Goal: Task Accomplishment & Management: Complete application form

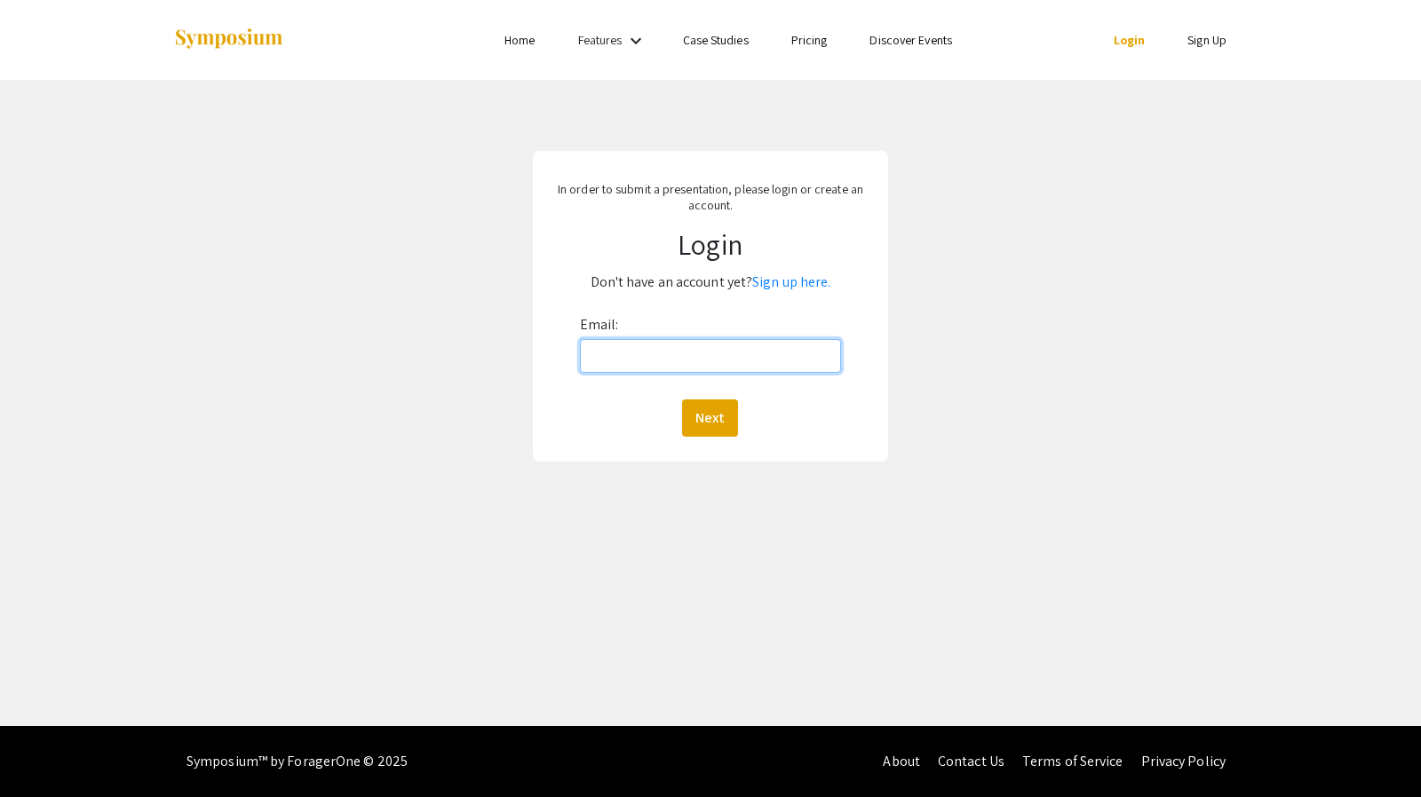
click at [705, 347] on input "Email:" at bounding box center [710, 356] width 261 height 34
type input "[EMAIL_ADDRESS][DOMAIN_NAME]"
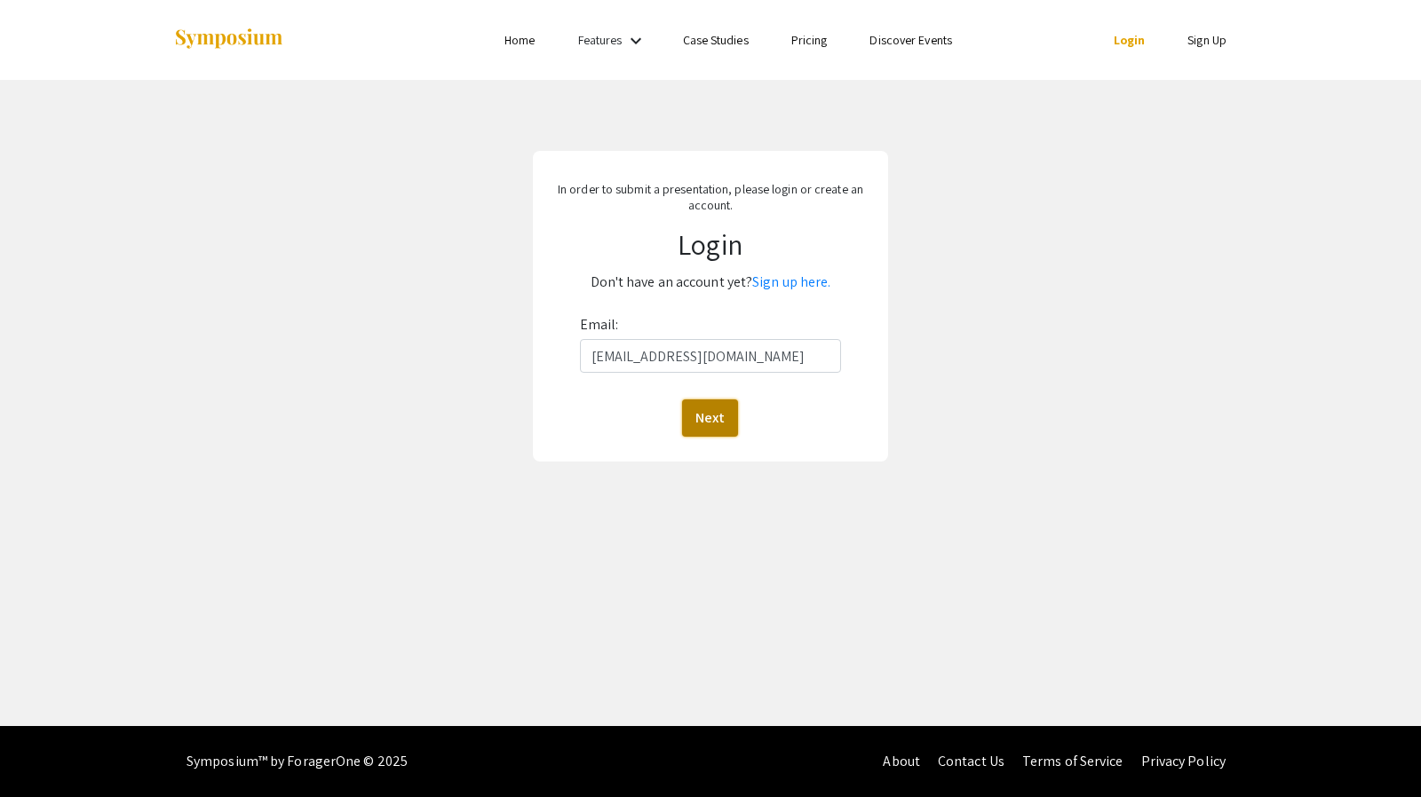
click at [724, 408] on button "Next" at bounding box center [710, 418] width 56 height 37
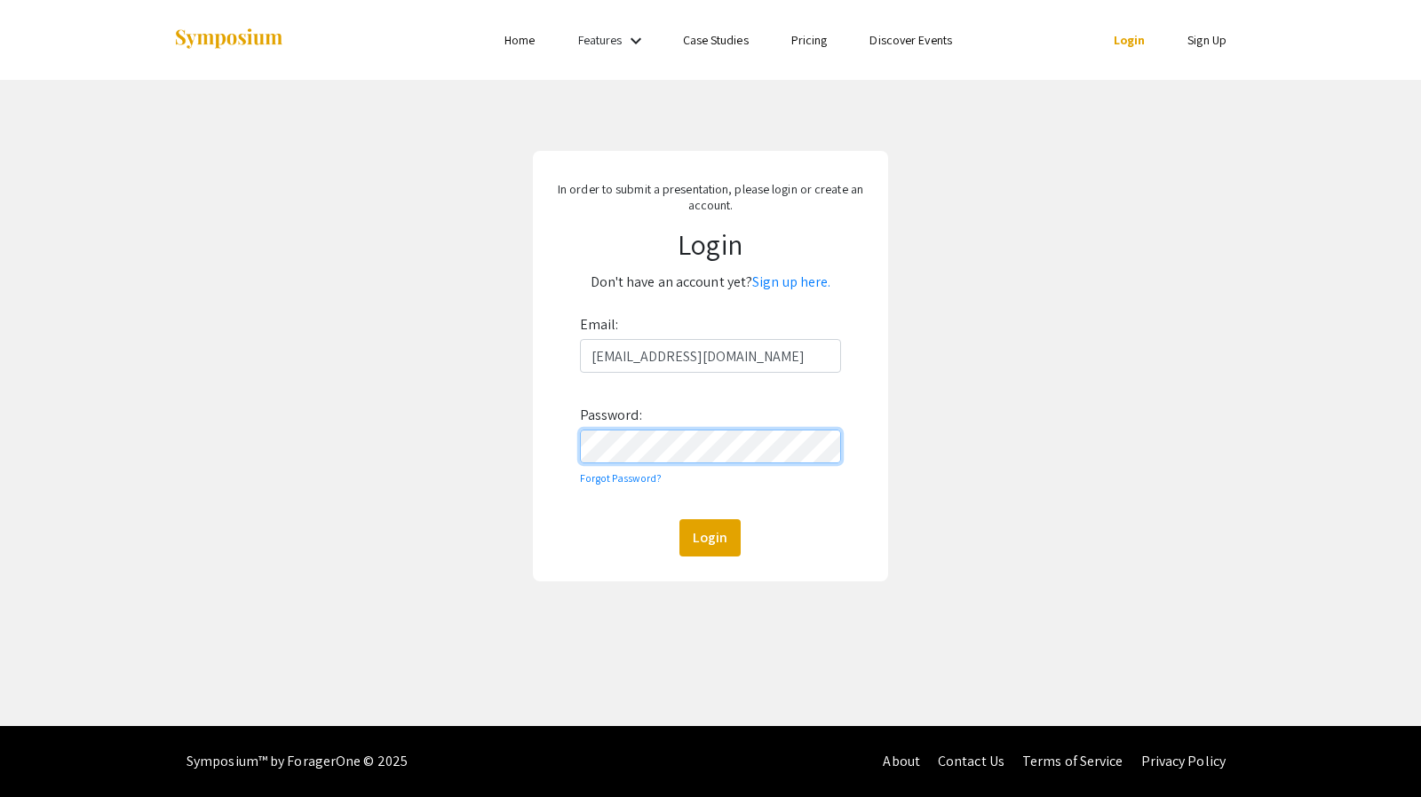
click at [679, 519] on button "Login" at bounding box center [709, 537] width 61 height 37
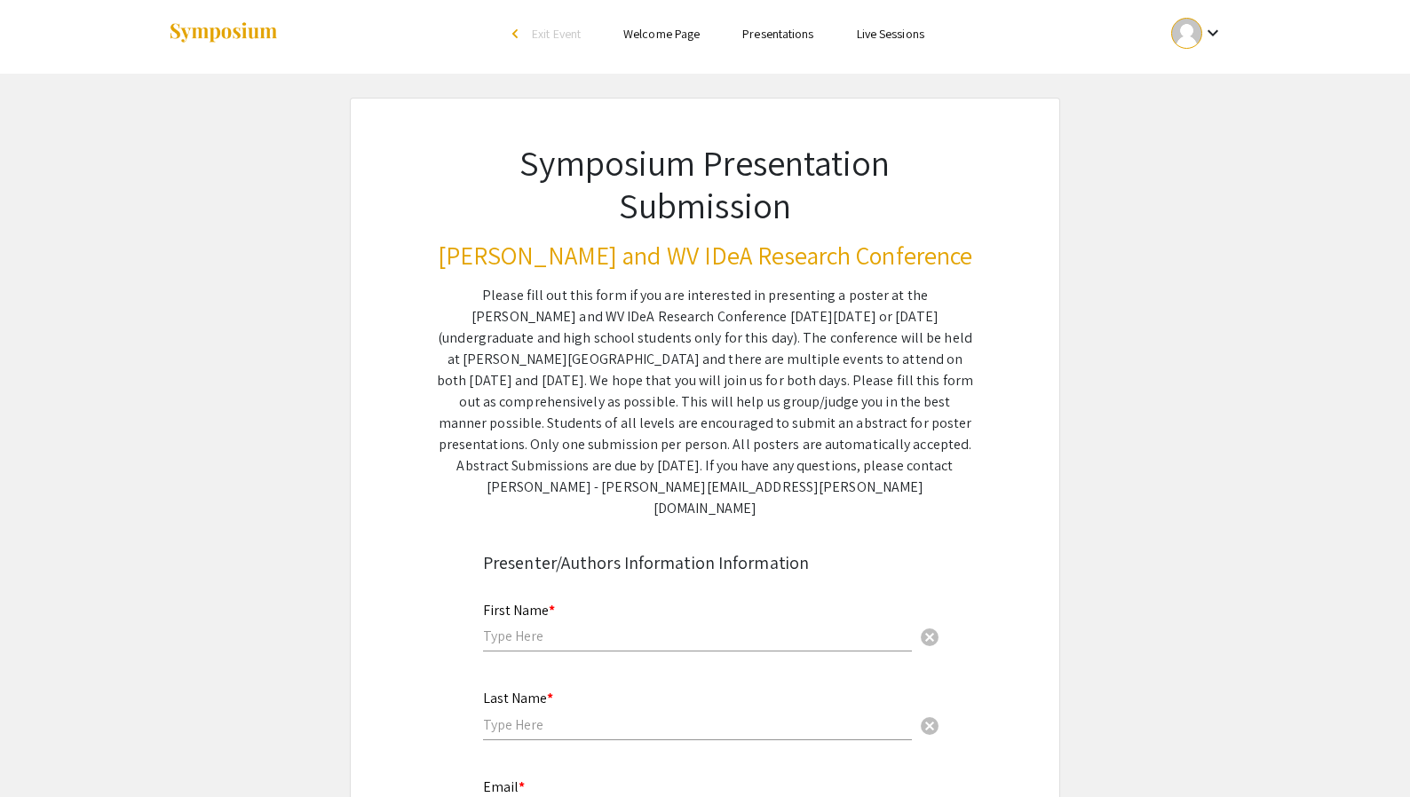
scroll to position [9, 0]
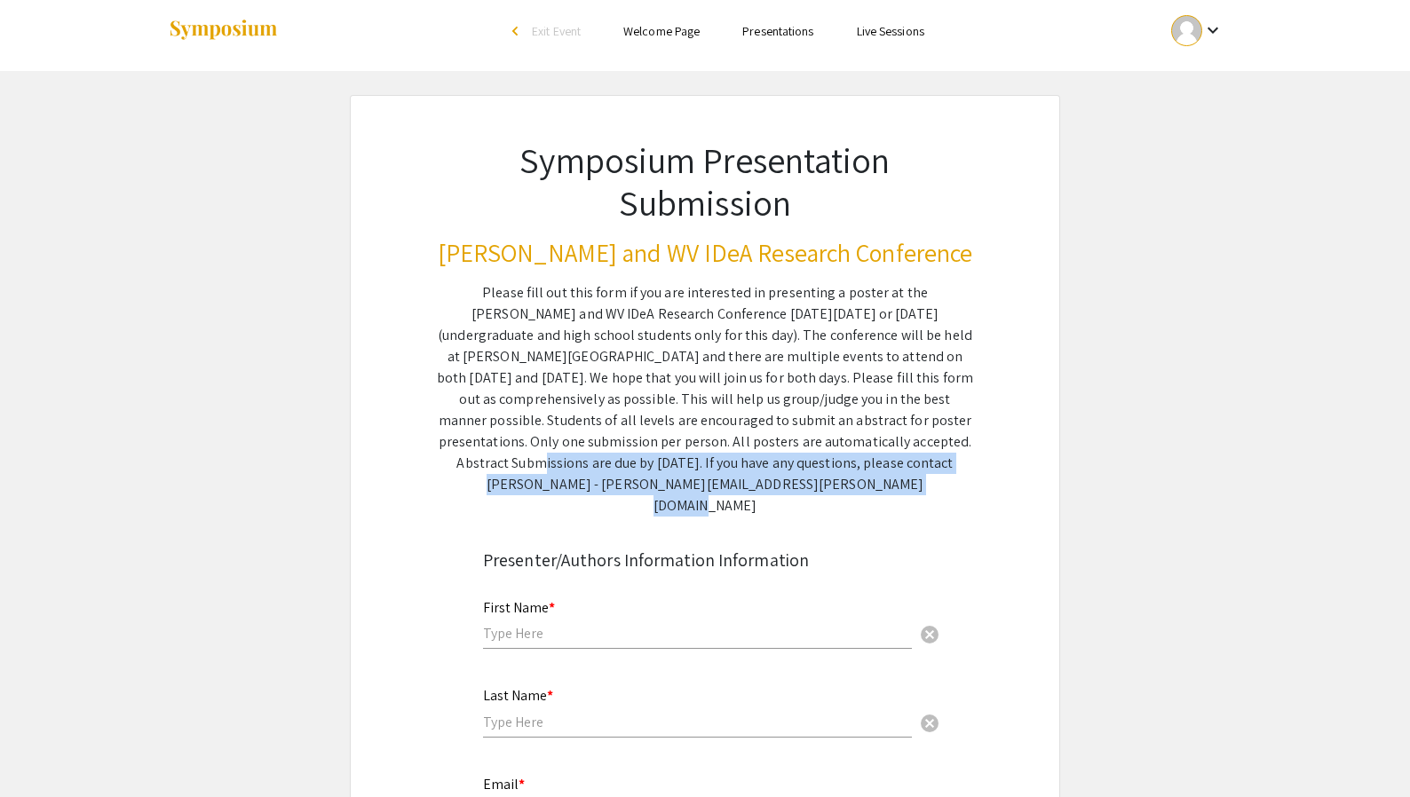
drag, startPoint x: 721, startPoint y: 438, endPoint x: 815, endPoint y: 484, distance: 104.8
click at [815, 484] on div "Please fill out this form if you are interested in presenting a poster at the […" at bounding box center [705, 399] width 536 height 234
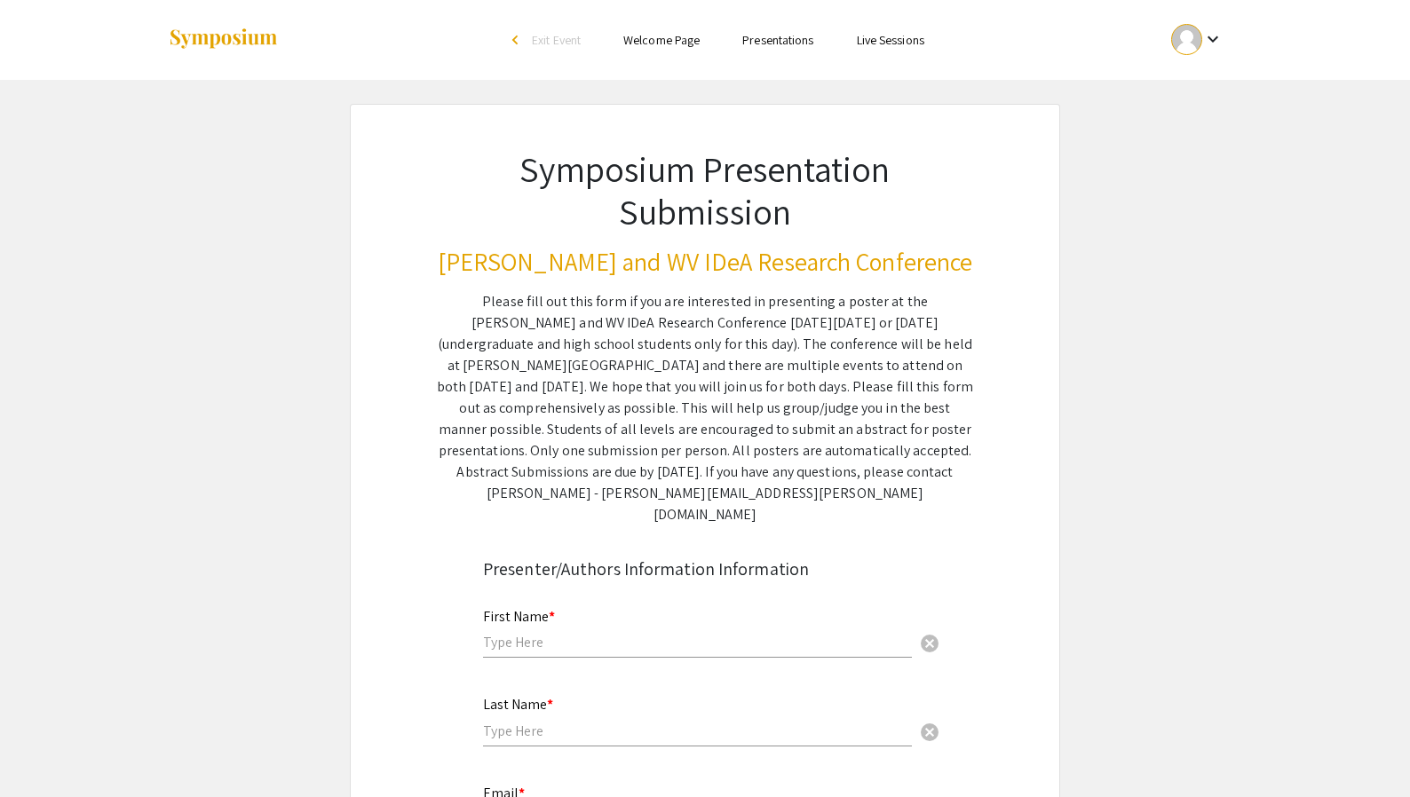
scroll to position [69, 0]
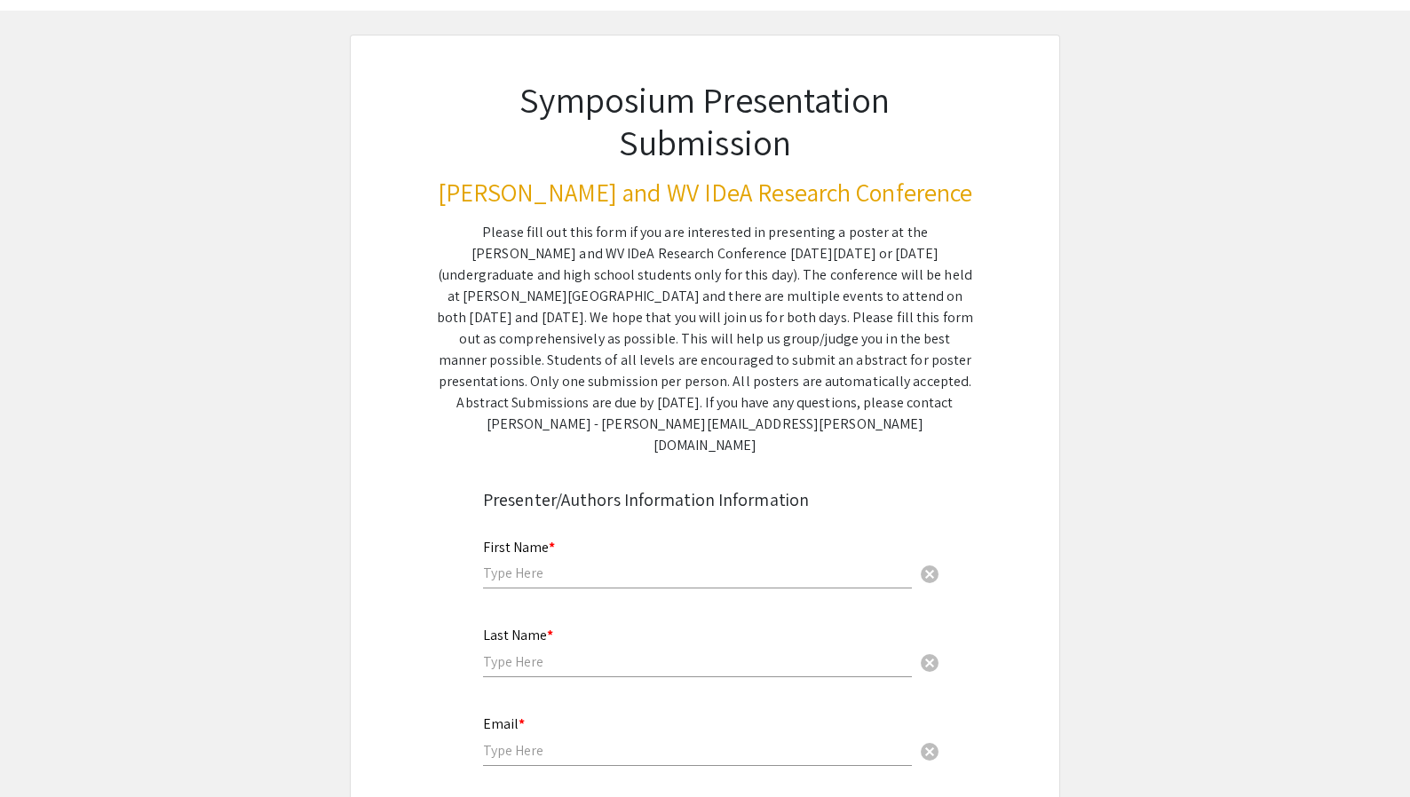
click at [573, 538] on div "First Name * cancel" at bounding box center [697, 555] width 429 height 67
click at [566, 564] on input "text" at bounding box center [697, 573] width 429 height 19
type input "[PERSON_NAME]"
type input "King"
type input "[EMAIL_ADDRESS][DOMAIN_NAME]"
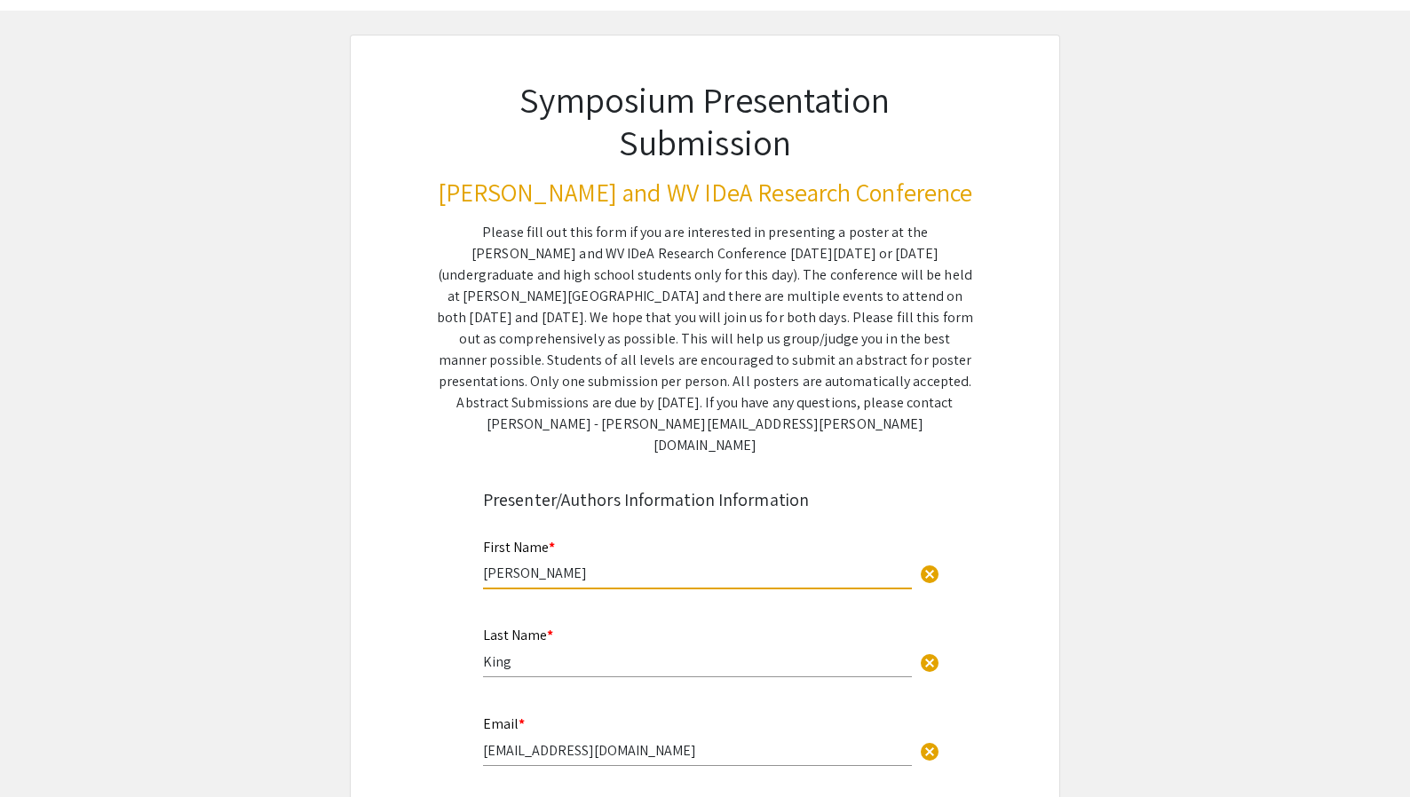
scroll to position [360, 0]
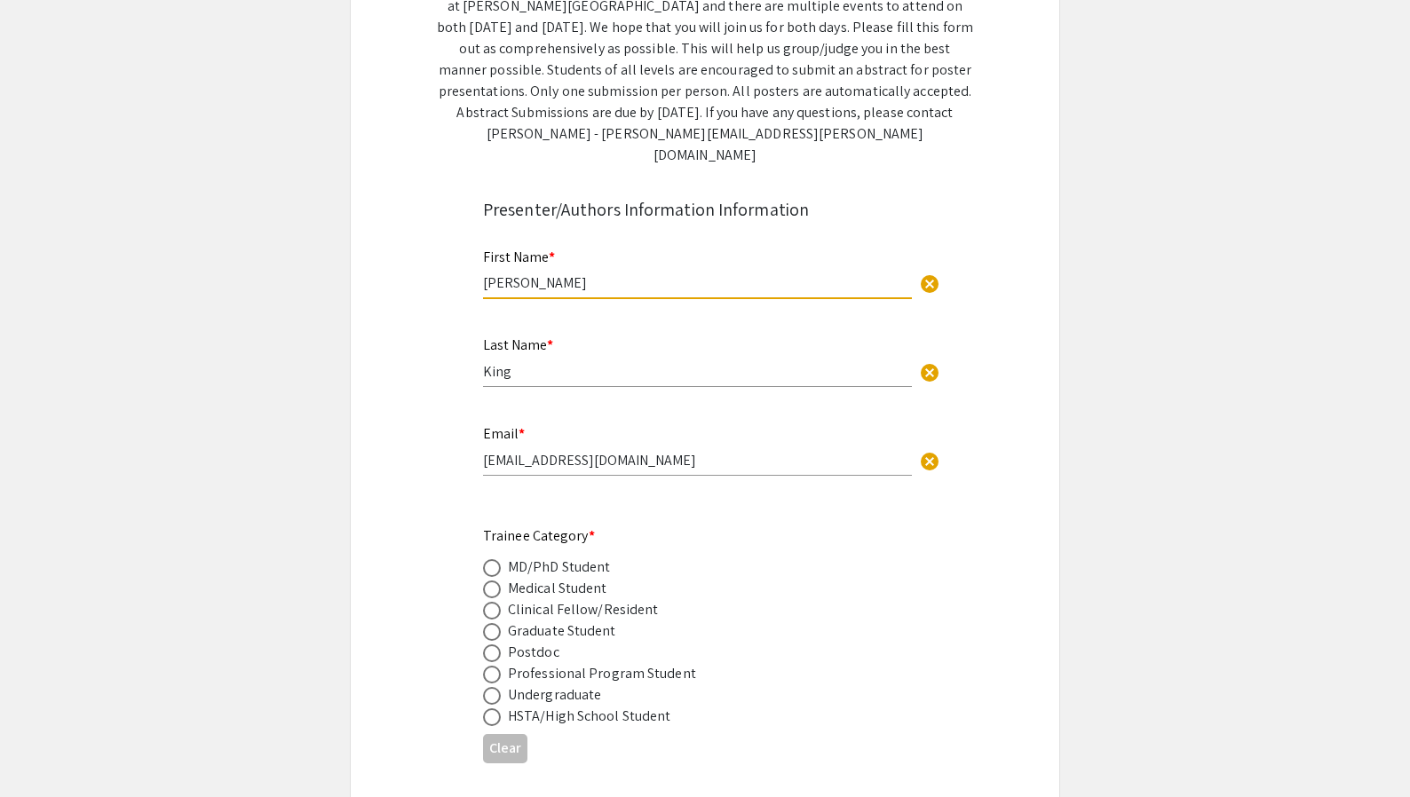
click at [494, 581] on span at bounding box center [492, 590] width 18 height 18
click at [494, 581] on input "radio" at bounding box center [492, 590] width 18 height 18
radio input "true"
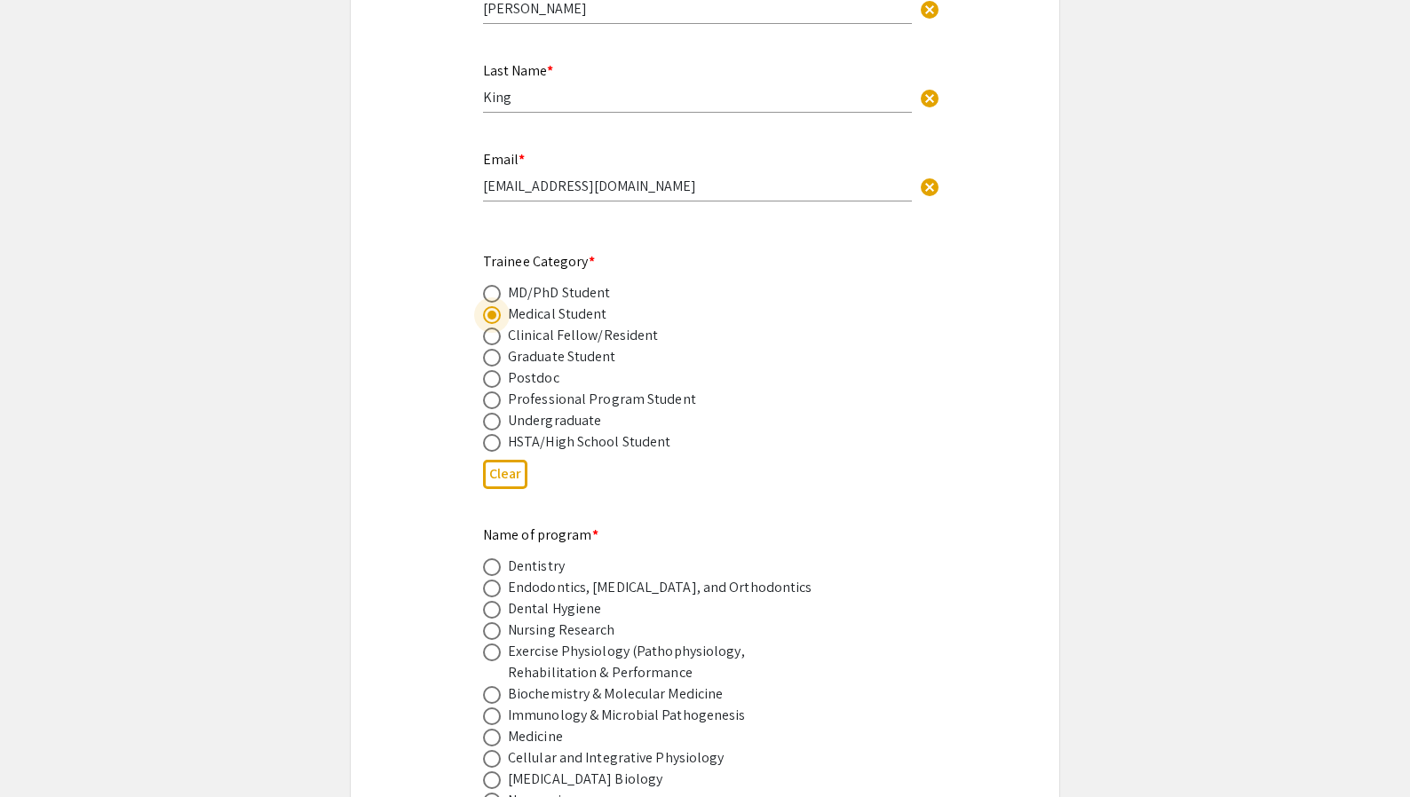
scroll to position [635, 0]
click at [489, 728] on span at bounding box center [492, 737] width 18 height 18
click at [489, 728] on input "radio" at bounding box center [492, 737] width 18 height 18
radio input "true"
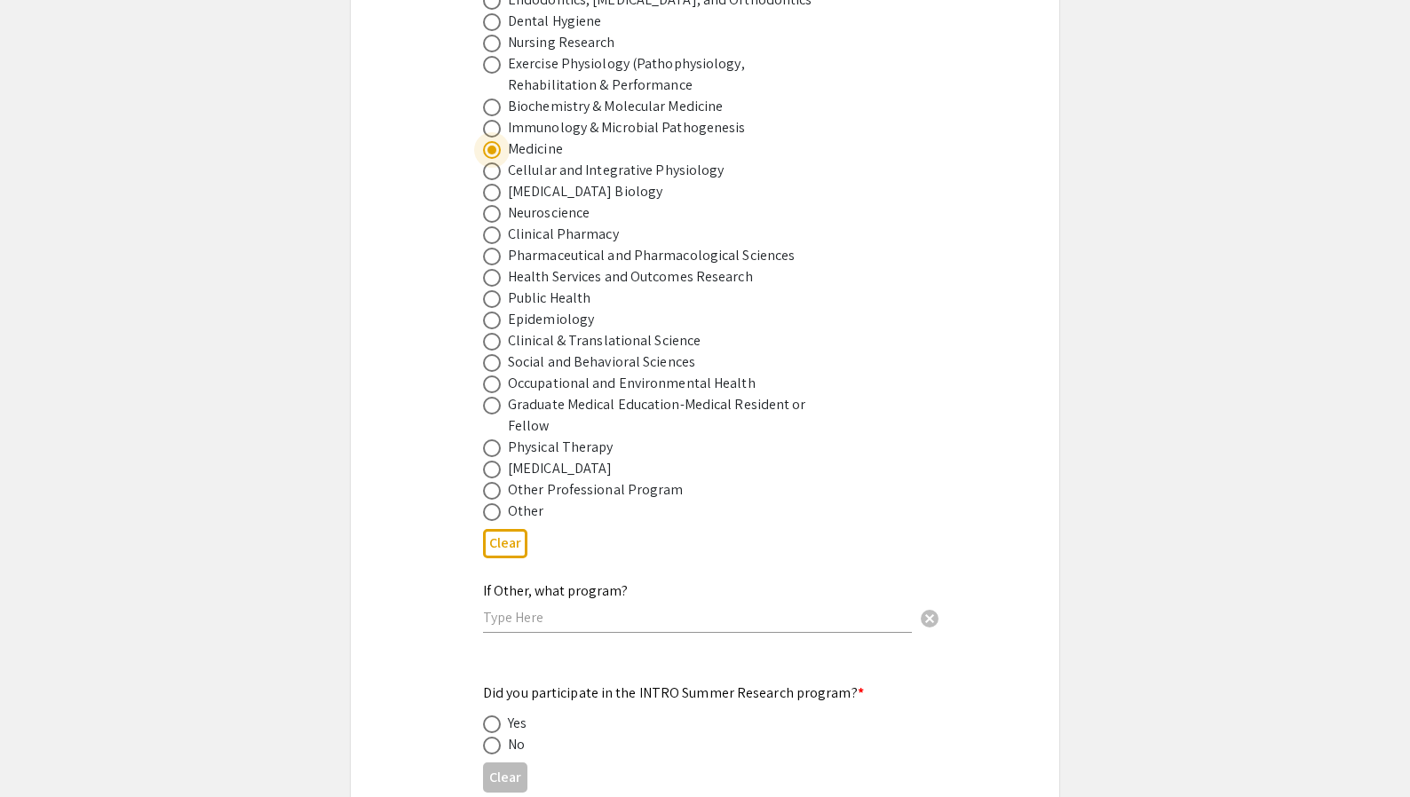
scroll to position [1322, 0]
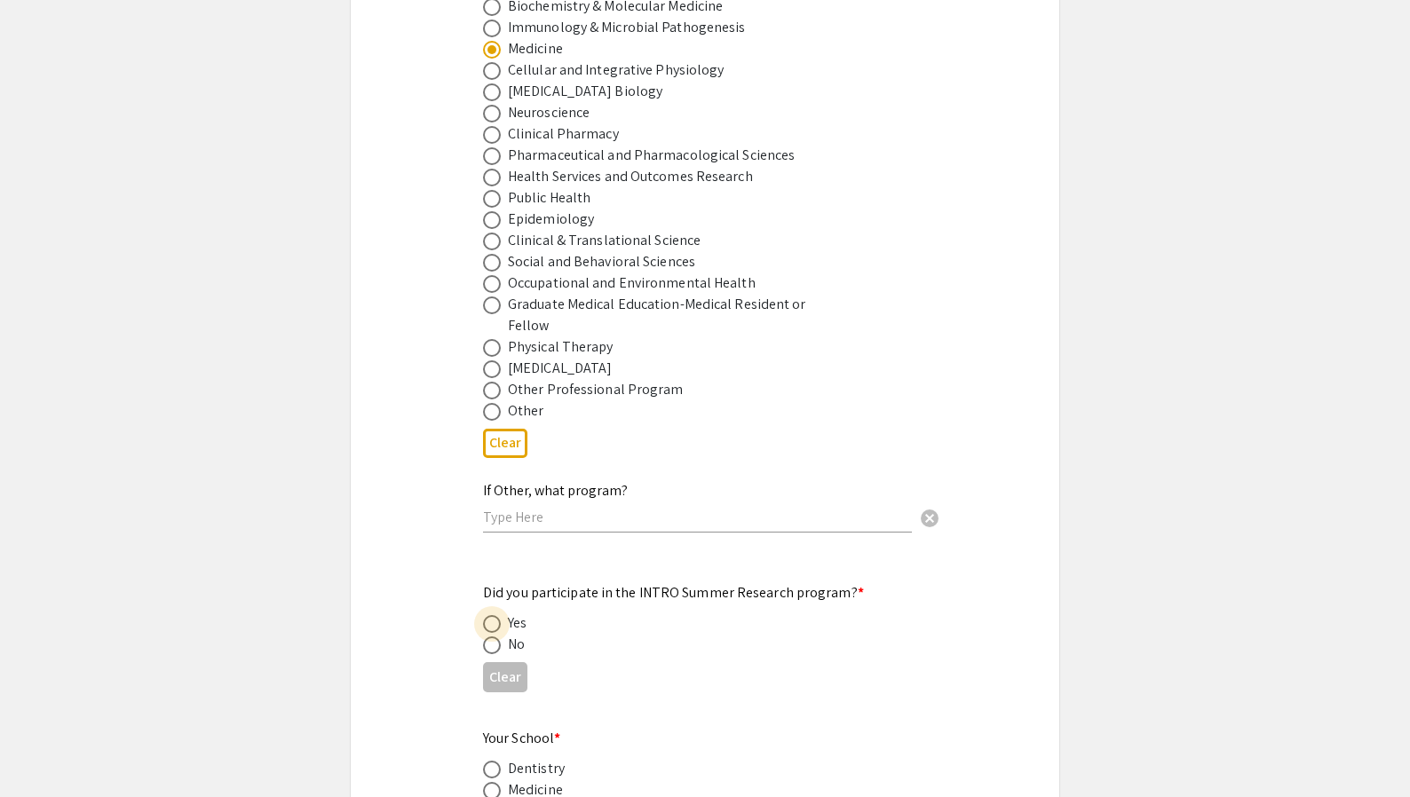
click at [499, 615] on span at bounding box center [492, 624] width 18 height 18
click at [499, 615] on input "radio" at bounding box center [492, 624] width 18 height 18
radio input "true"
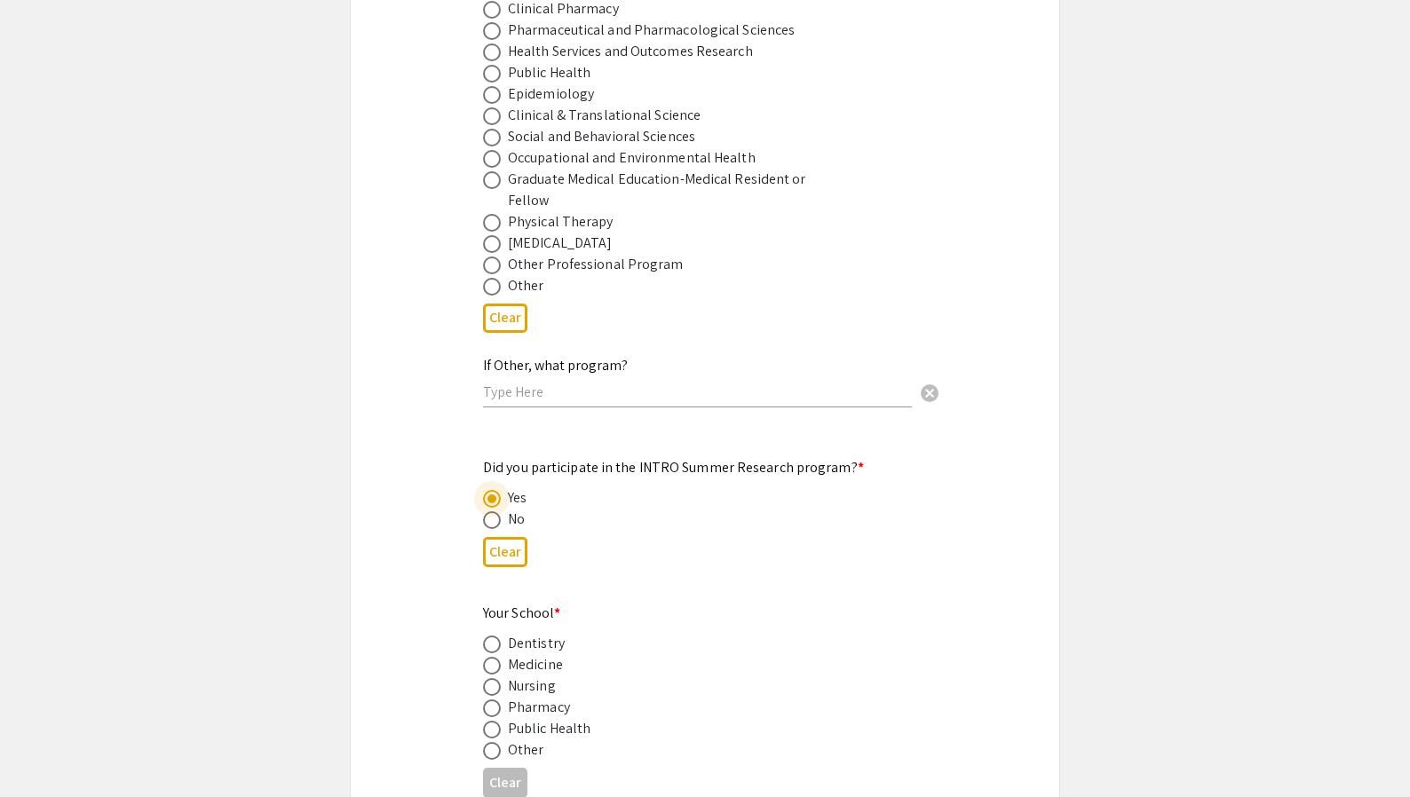
scroll to position [1448, 0]
click at [492, 656] on span at bounding box center [492, 665] width 18 height 18
click at [492, 656] on input "radio" at bounding box center [492, 665] width 18 height 18
radio input "true"
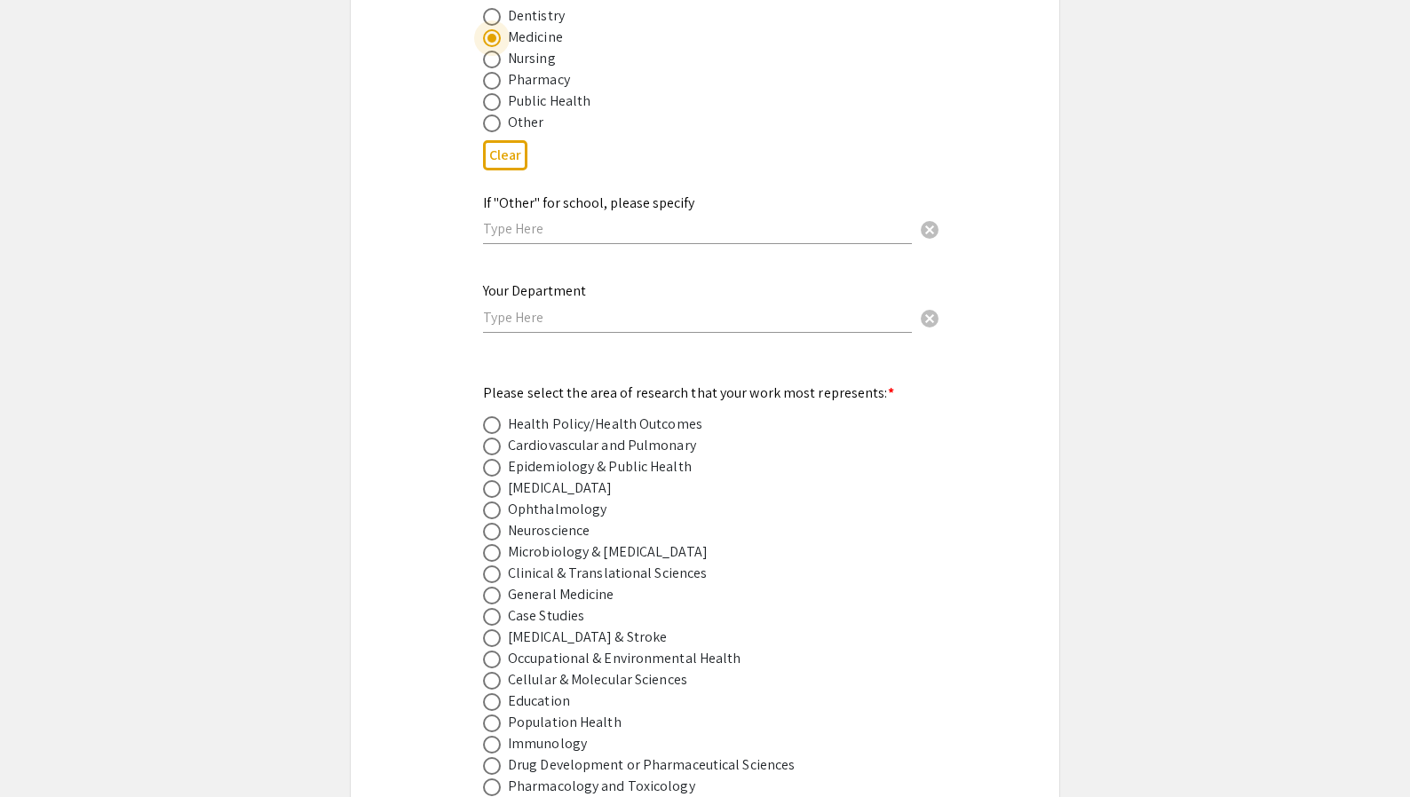
scroll to position [2159, 0]
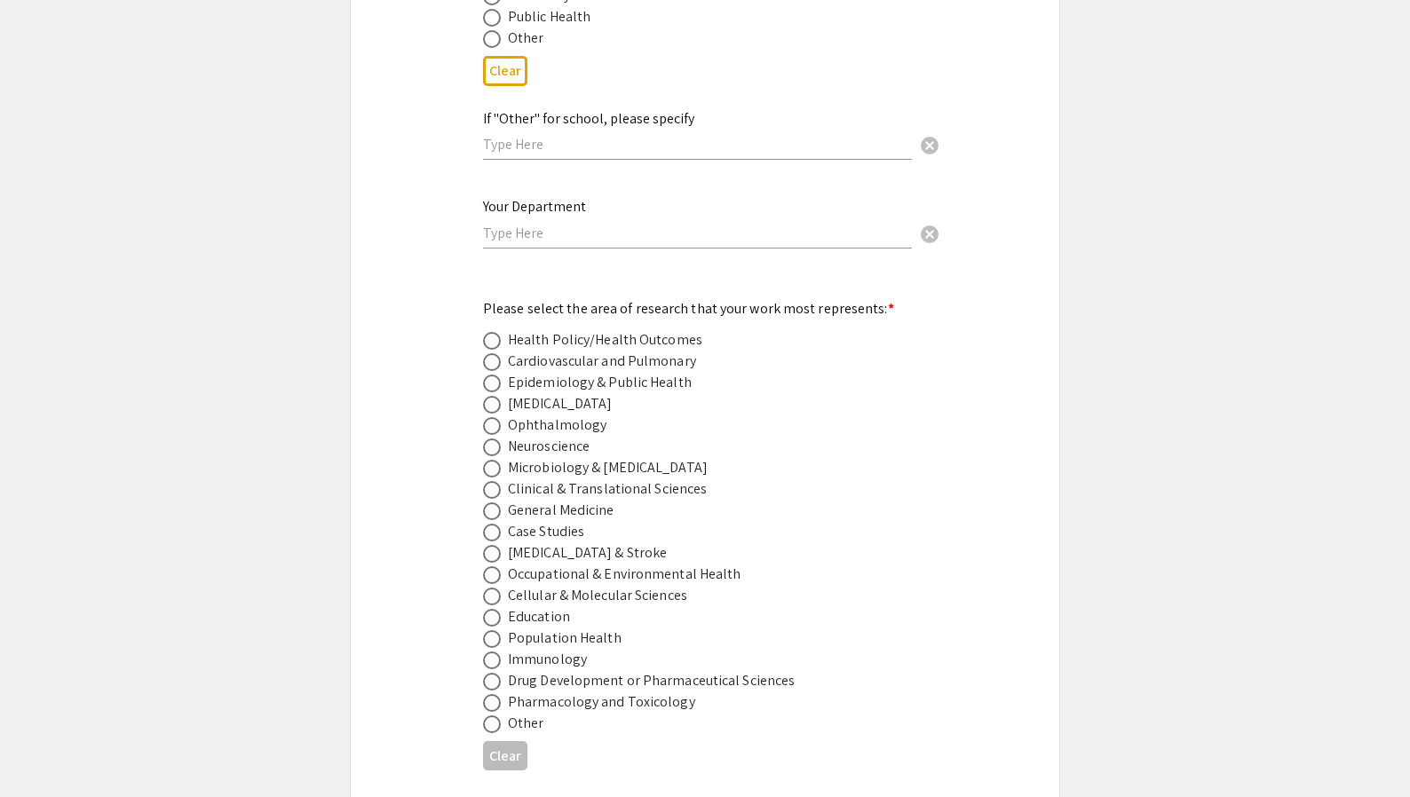
click at [488, 375] on span at bounding box center [492, 384] width 18 height 18
click at [488, 375] on input "radio" at bounding box center [492, 384] width 18 height 18
radio input "true"
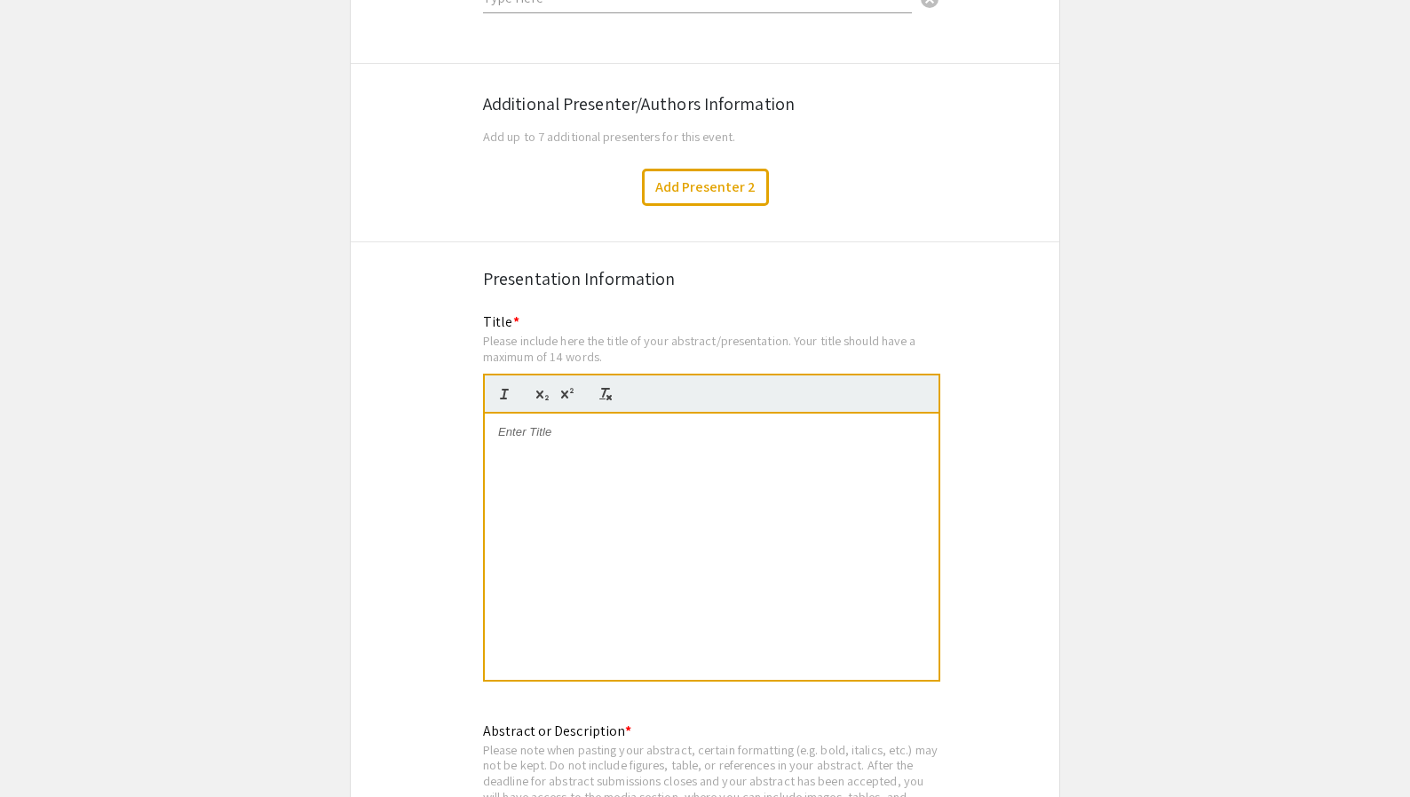
scroll to position [2984, 0]
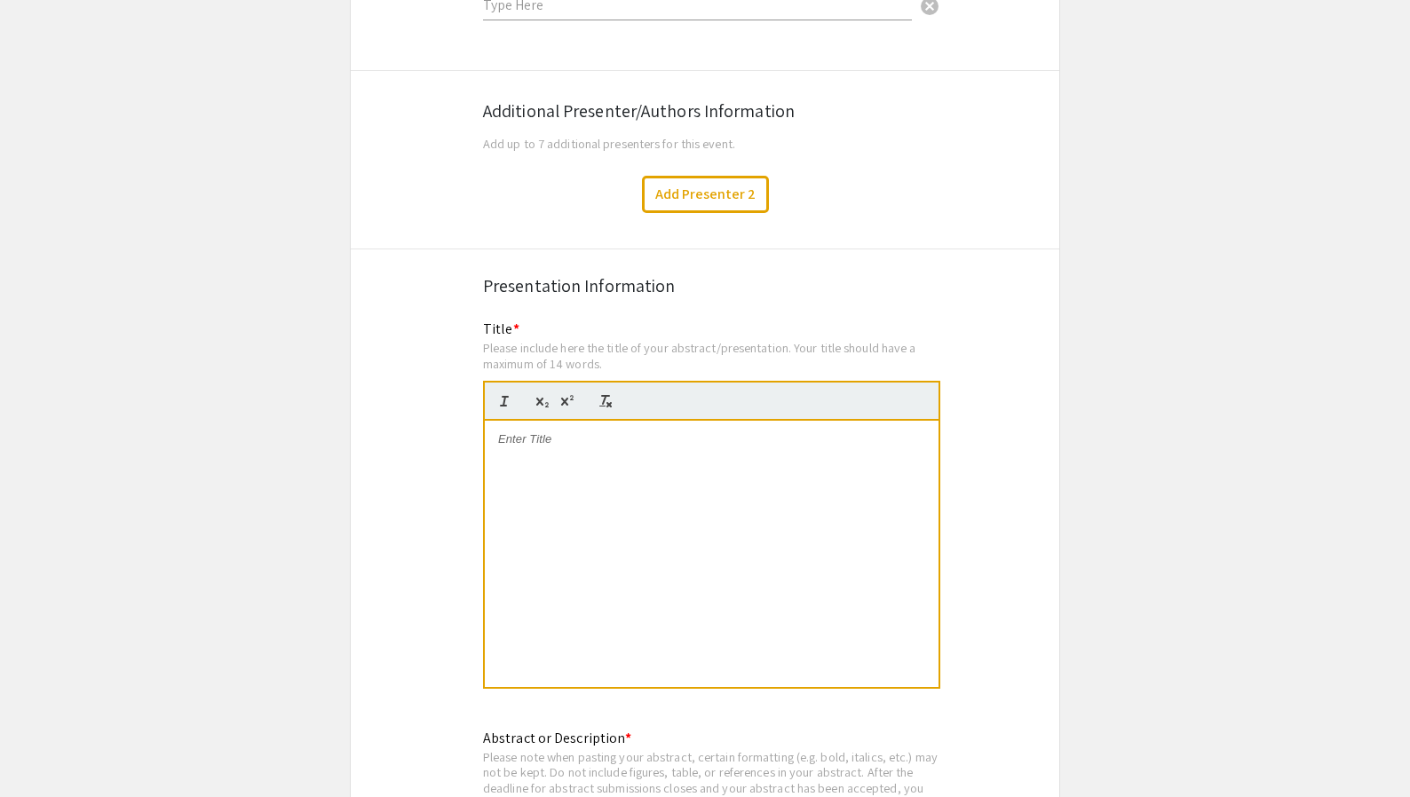
click at [562, 438] on div at bounding box center [712, 554] width 454 height 266
click at [543, 432] on p at bounding box center [711, 440] width 427 height 16
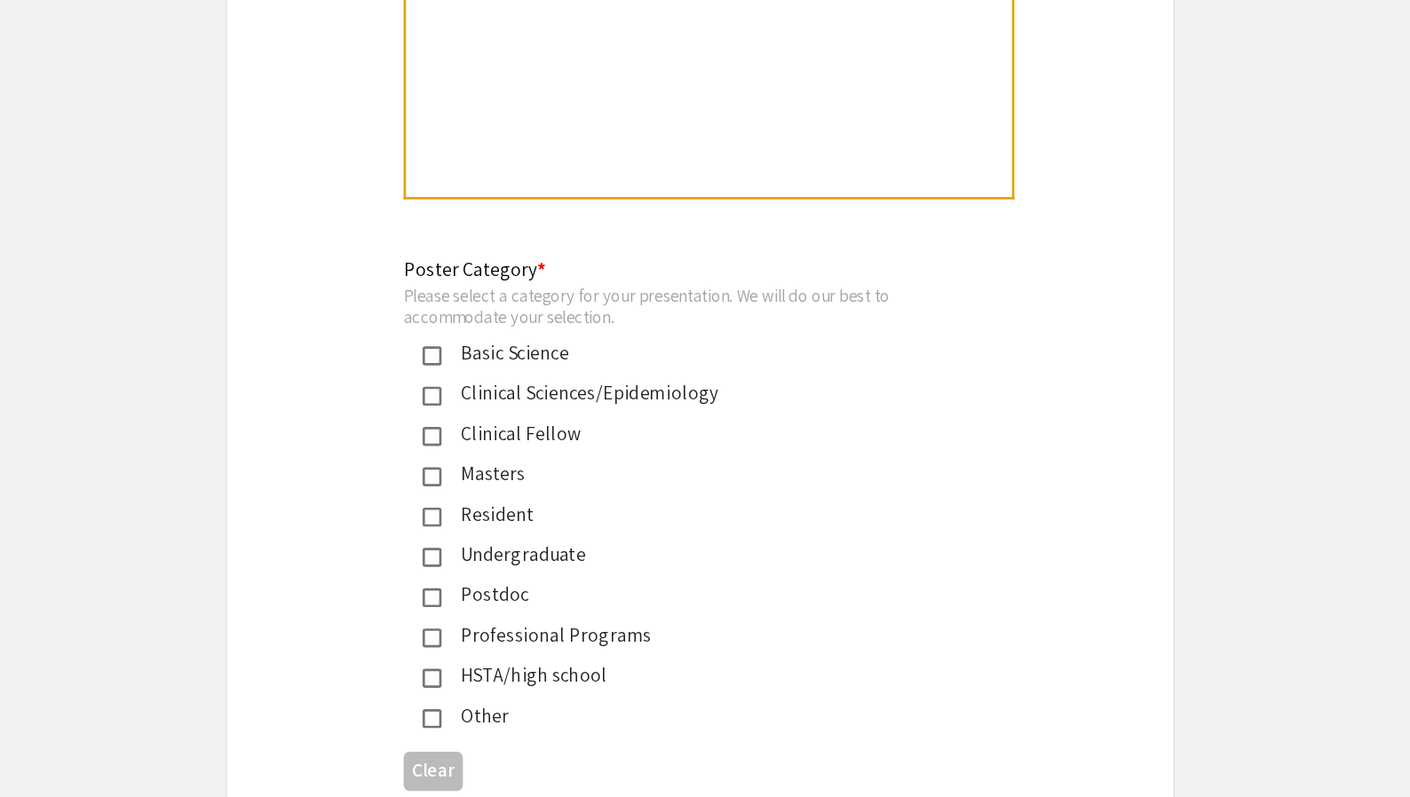
scroll to position [3845, 0]
click at [513, 434] on div "Clinical Sciences/Epidemiology" at bounding box center [697, 444] width 373 height 21
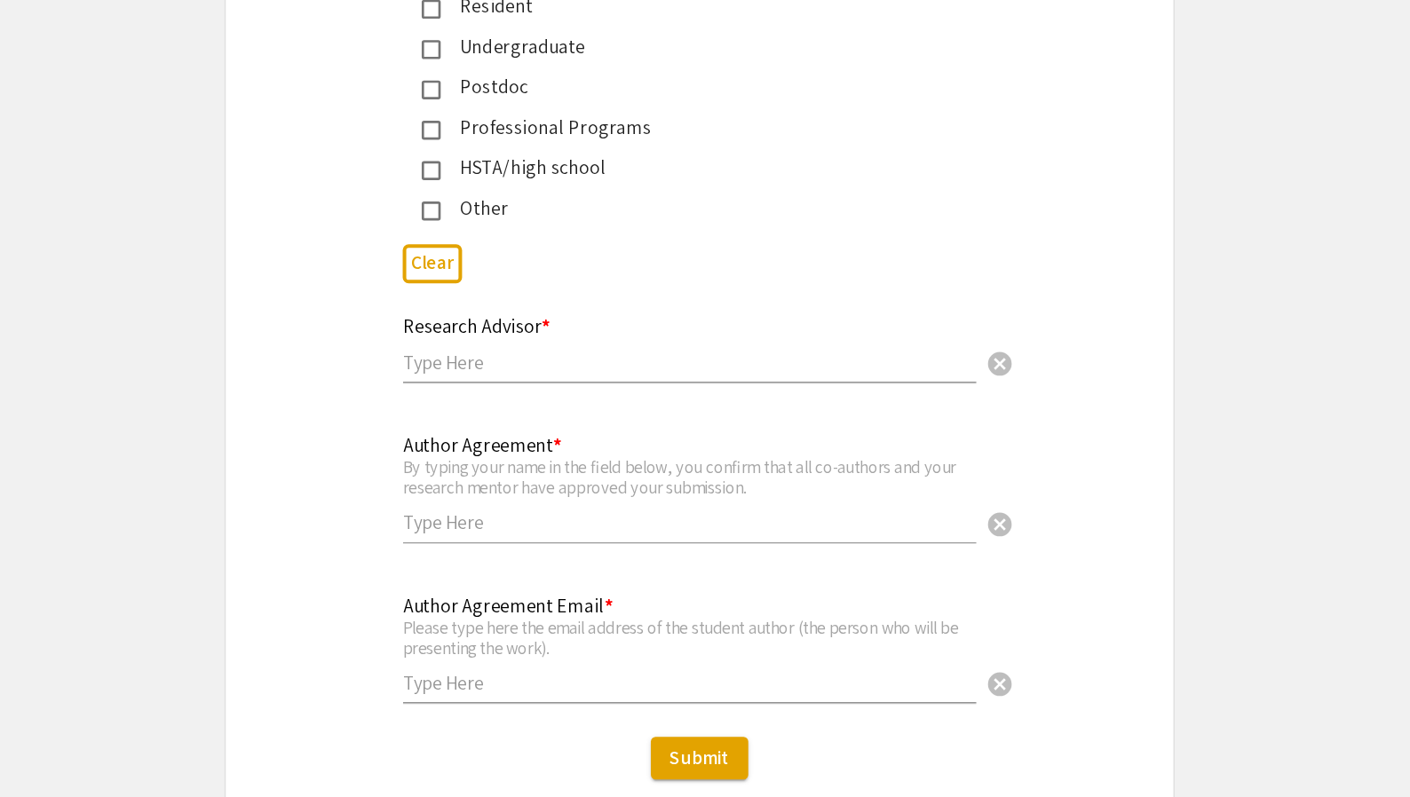
scroll to position [4186, 0]
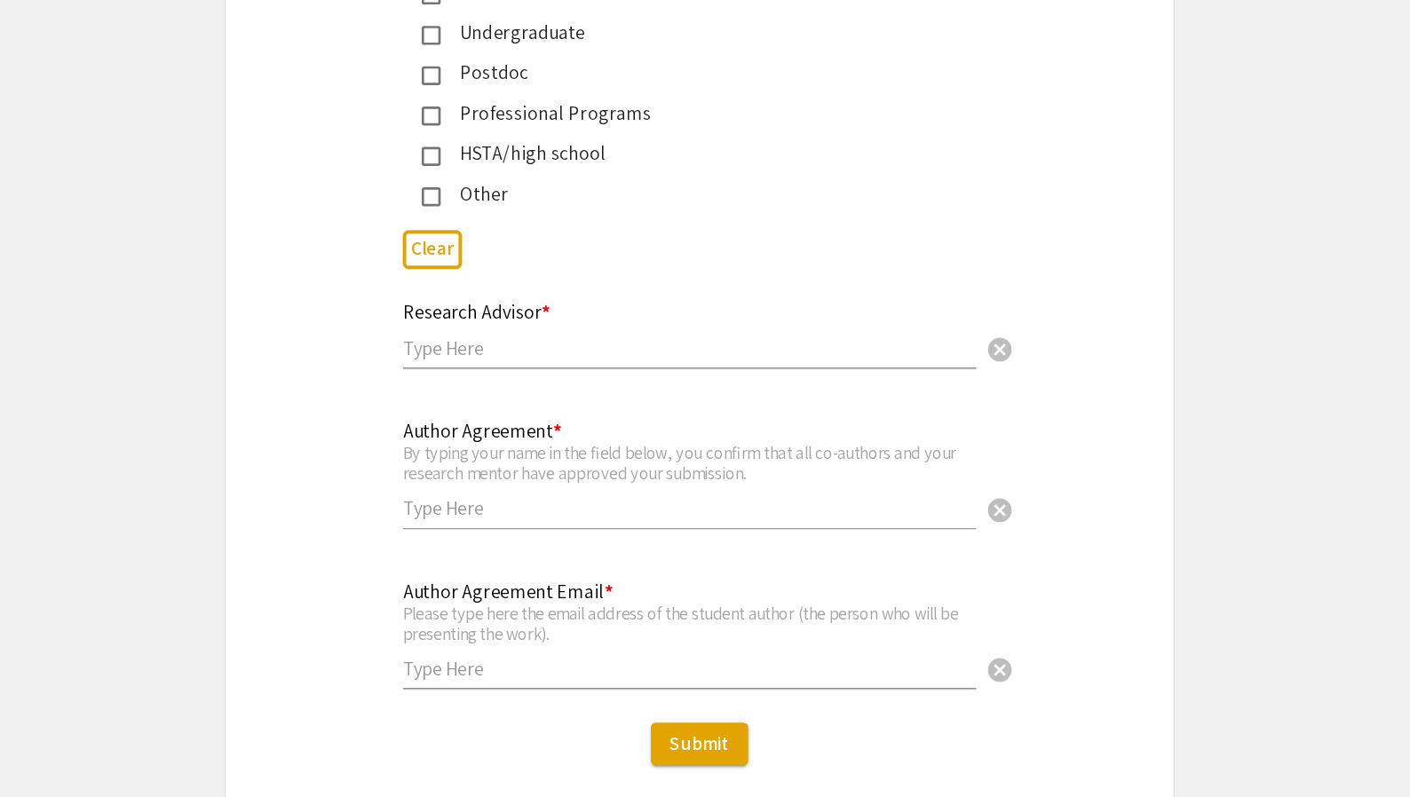
click at [606, 451] on input "text" at bounding box center [697, 460] width 429 height 19
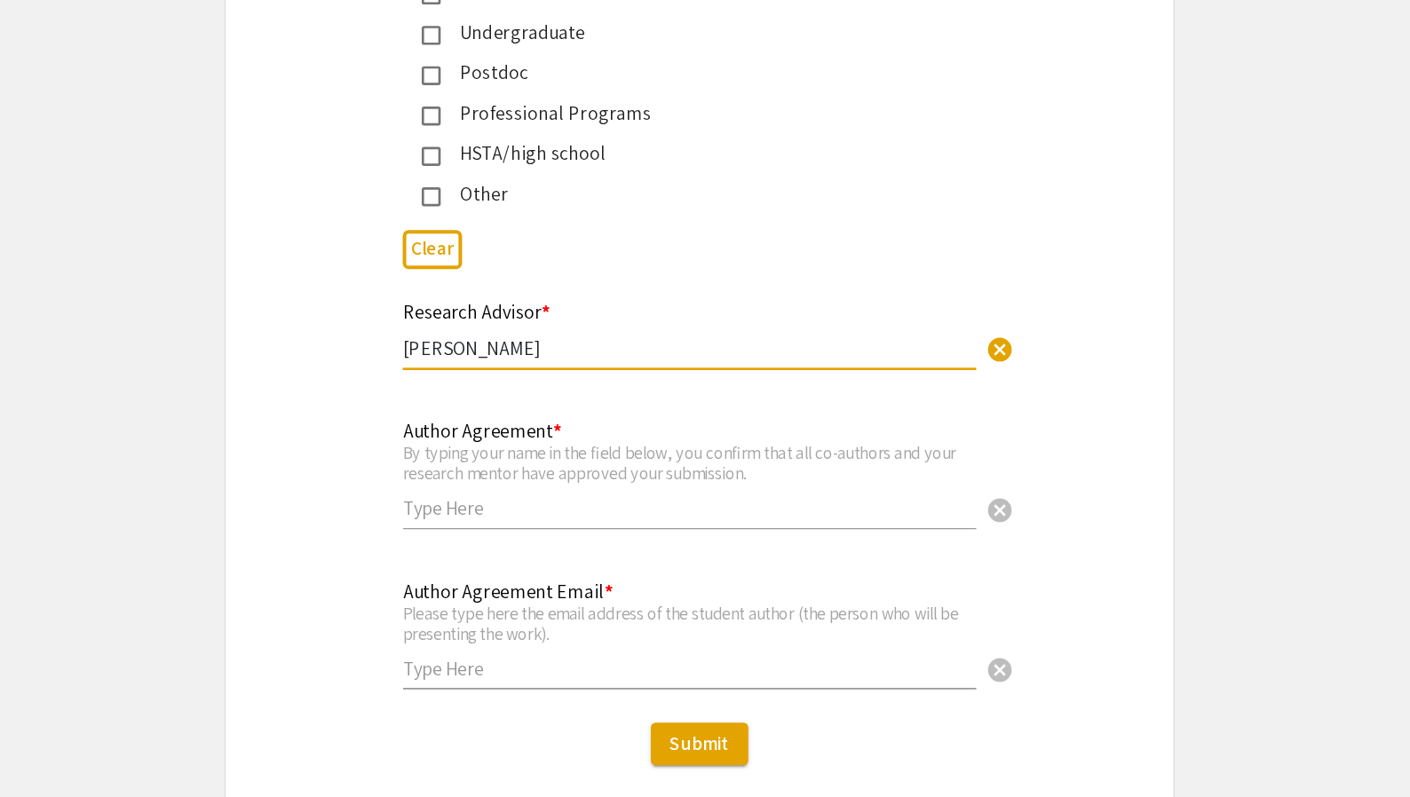
type input "[PERSON_NAME]"
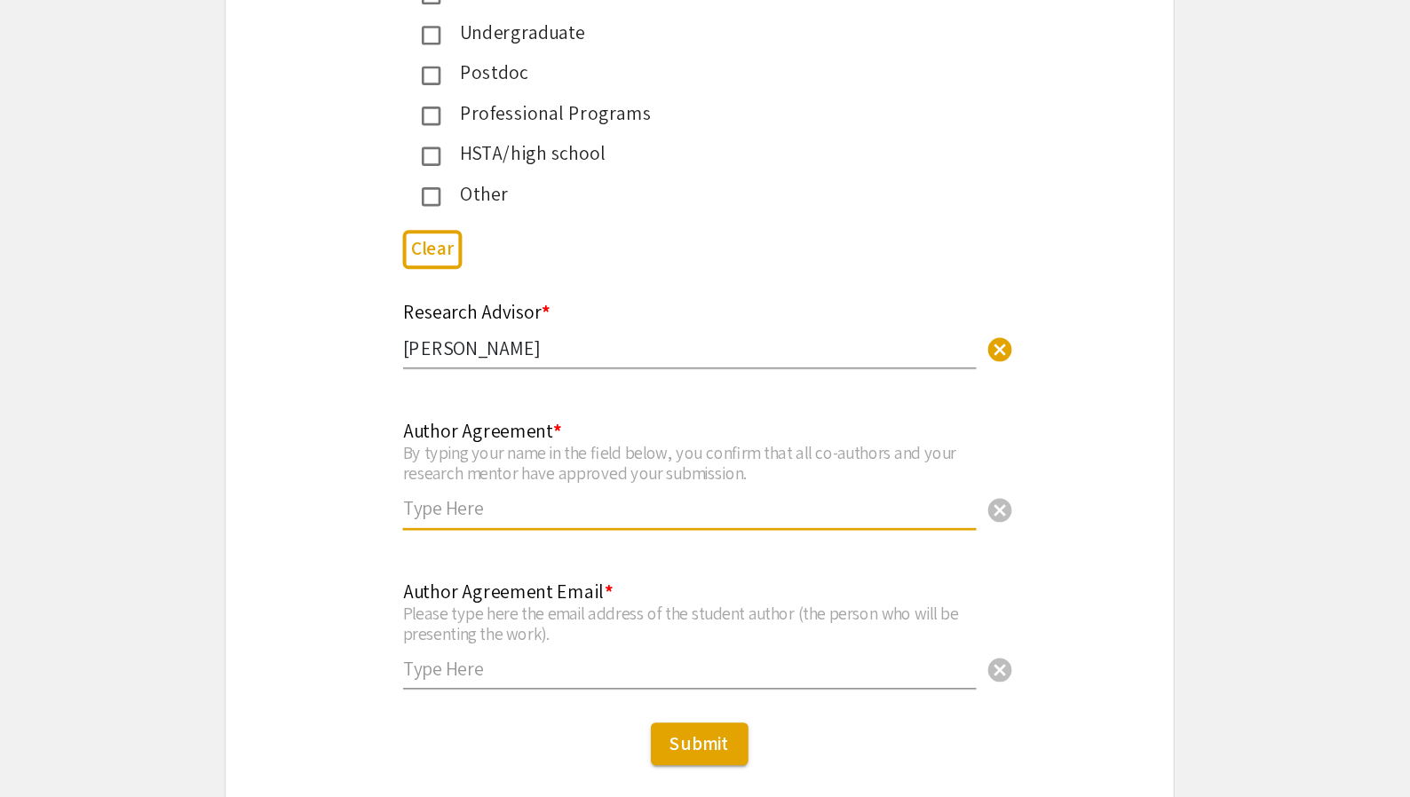
click at [607, 571] on input "text" at bounding box center [697, 580] width 429 height 19
type input "[PERSON_NAME]"
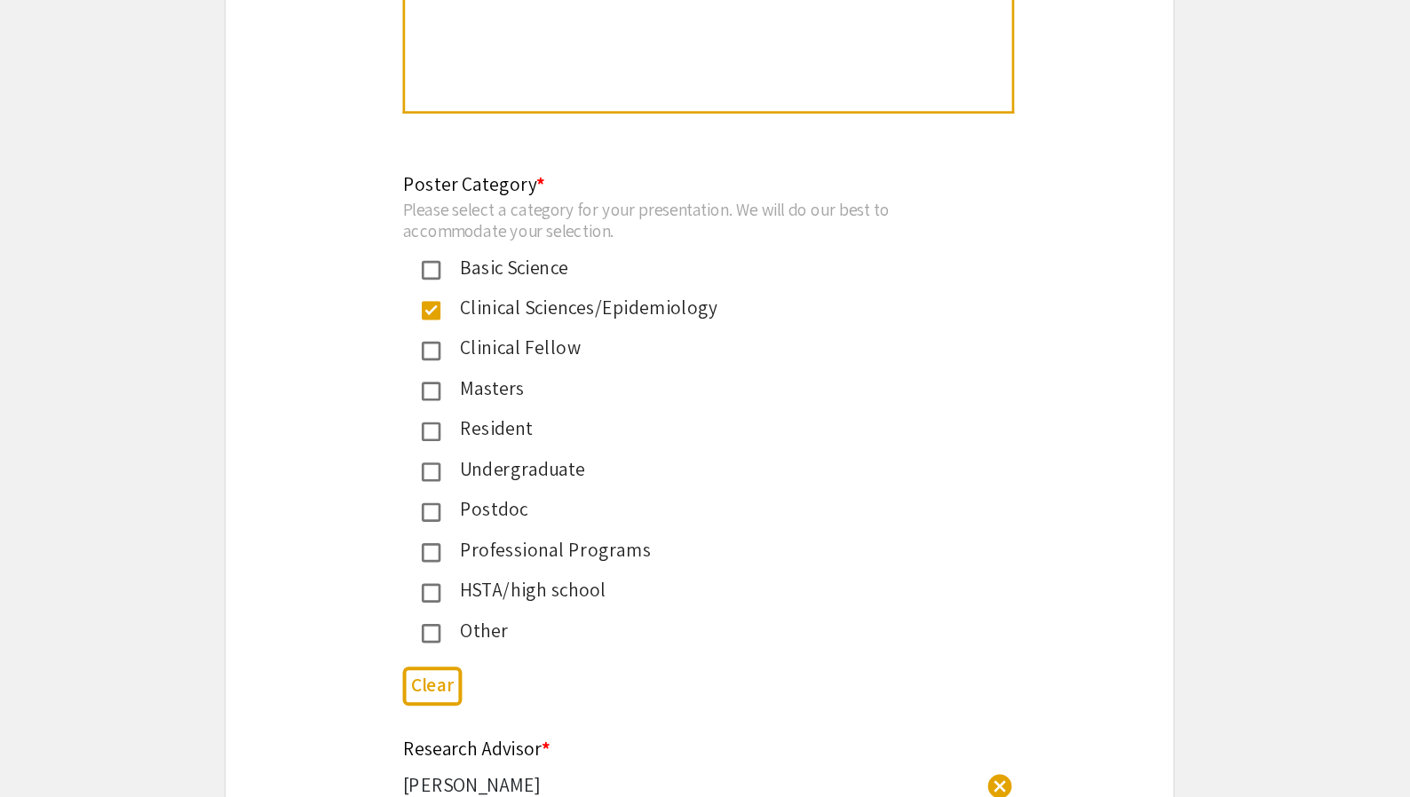
type input "[EMAIL_ADDRESS][DOMAIN_NAME]"
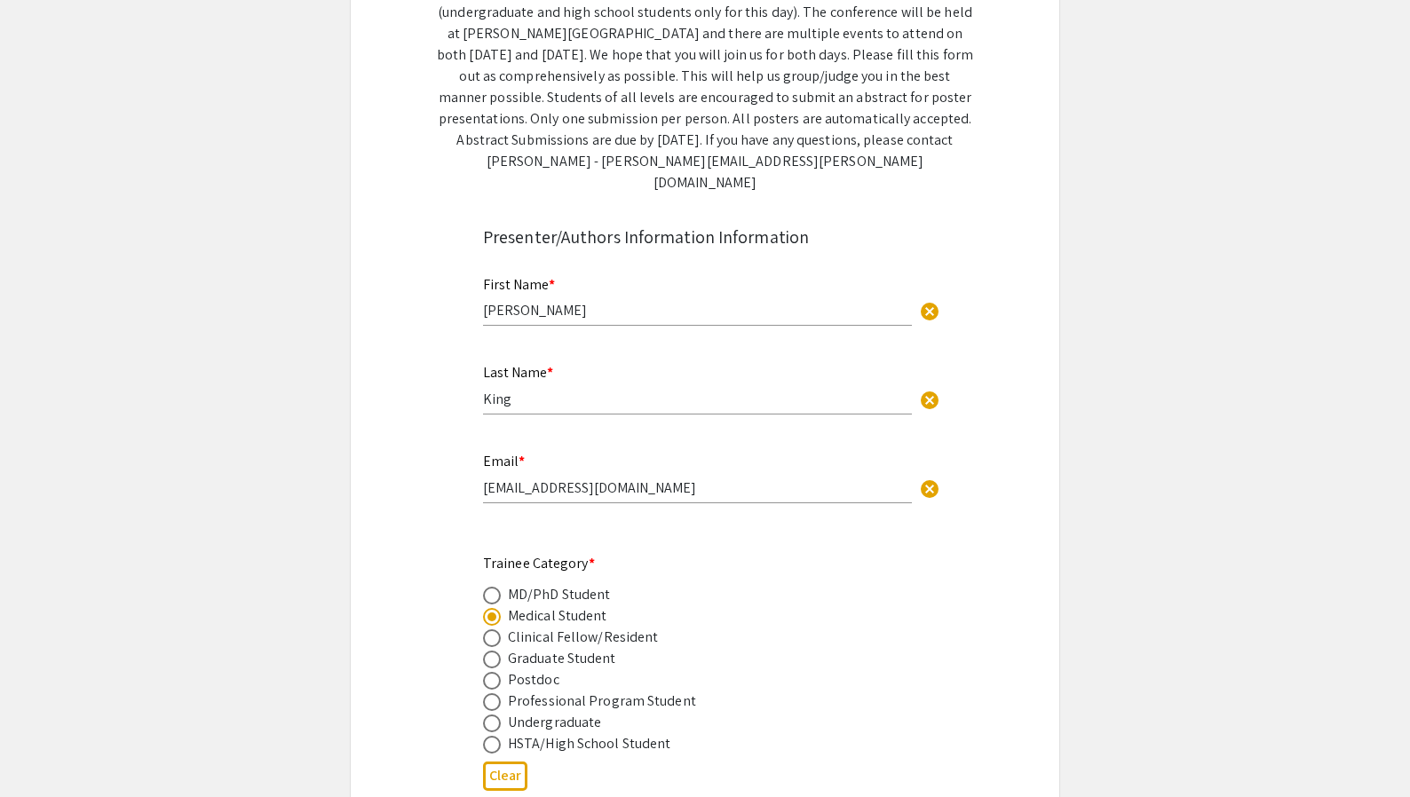
scroll to position [0, 0]
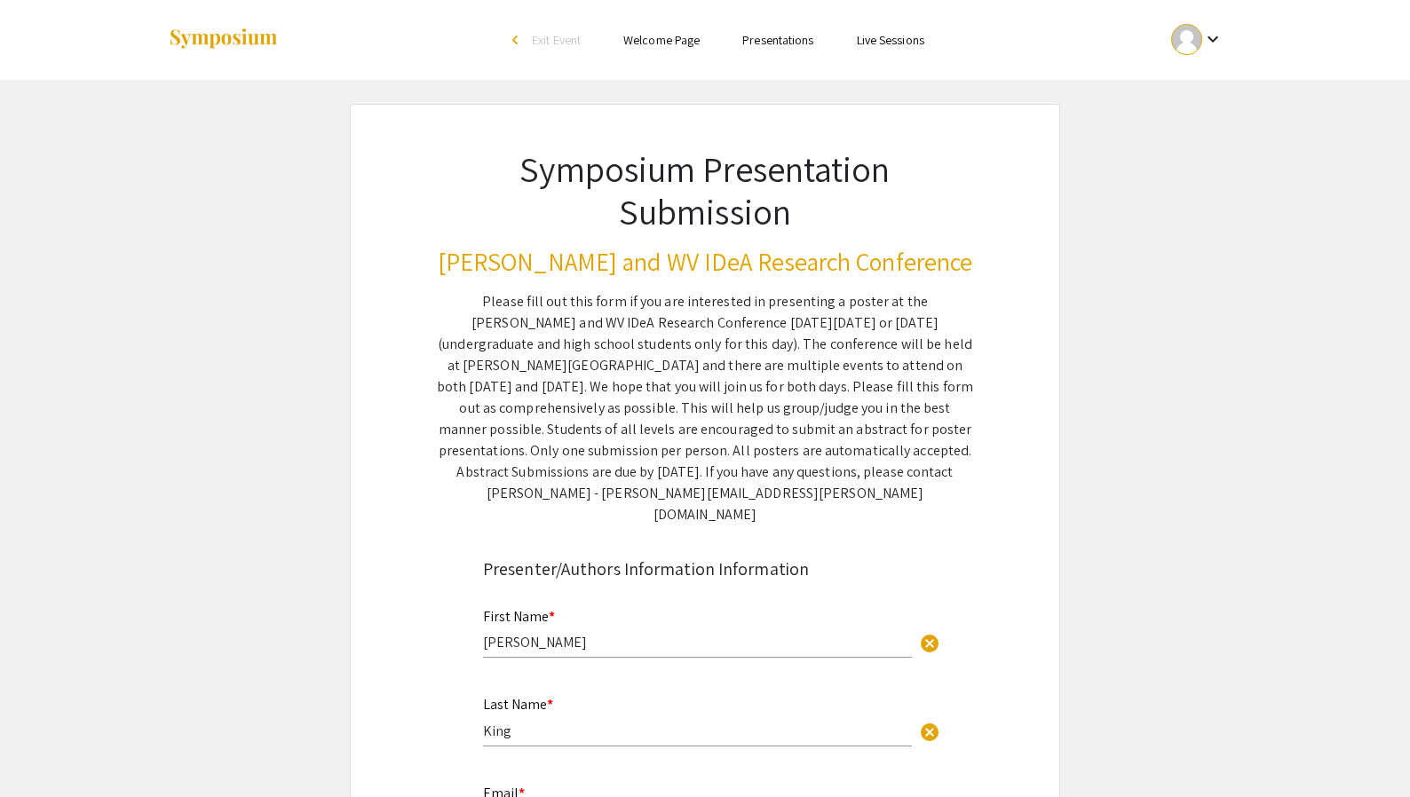
click at [747, 33] on link "Presentations" at bounding box center [777, 40] width 71 height 16
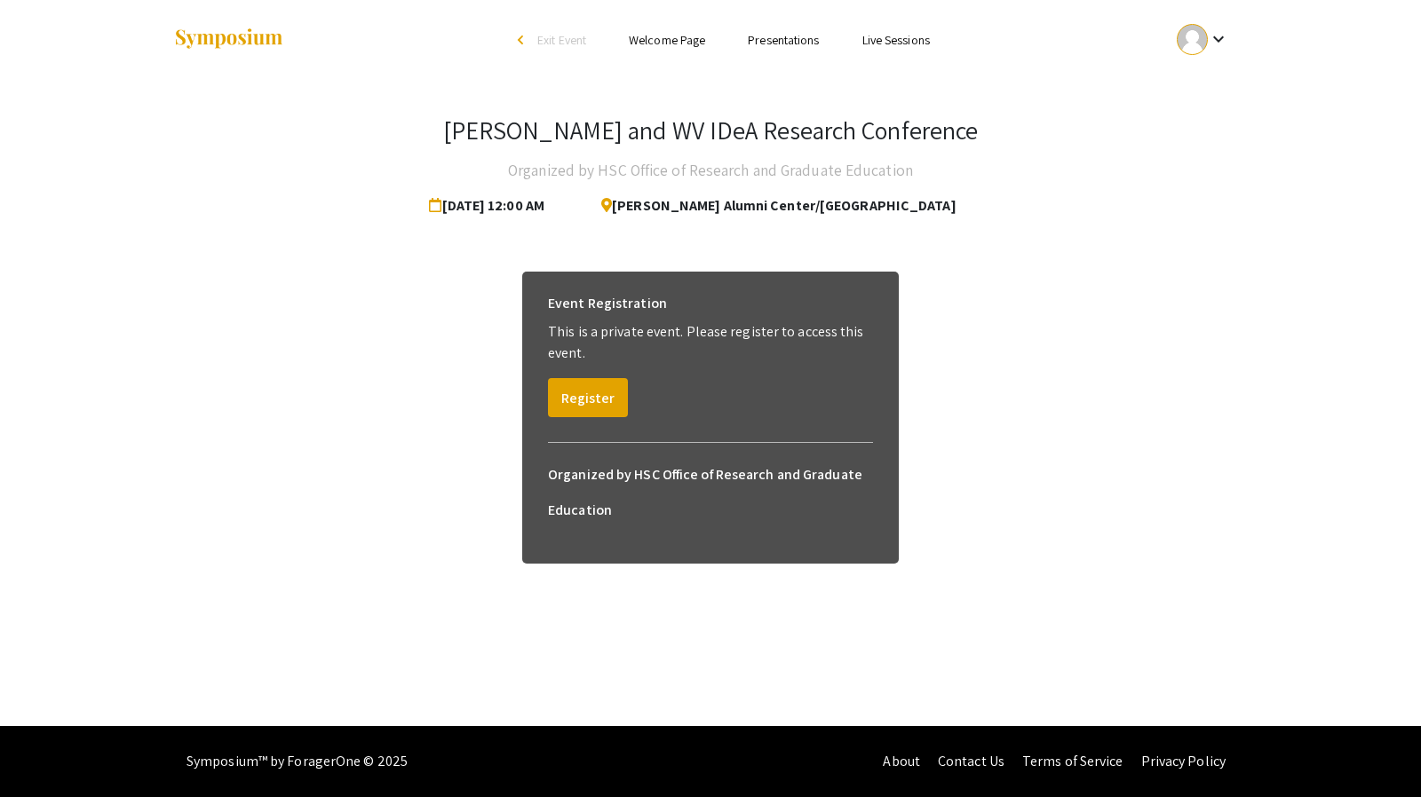
click at [813, 44] on link "Presentations" at bounding box center [783, 40] width 71 height 16
click at [1206, 33] on div "keyboard_arrow_down" at bounding box center [1202, 40] width 61 height 40
click at [1187, 132] on button "My Submissions" at bounding box center [1212, 130] width 109 height 43
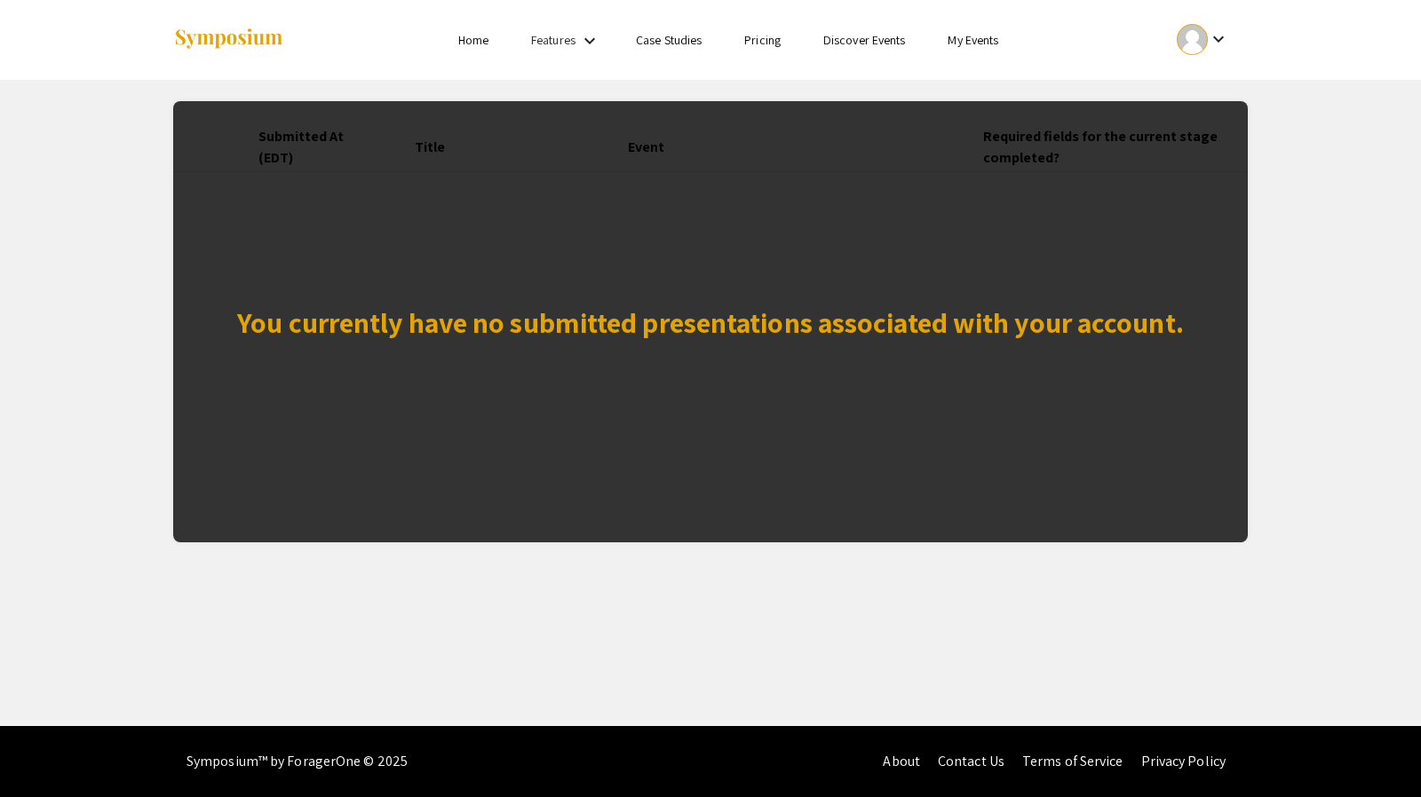
click at [204, 37] on img at bounding box center [228, 40] width 111 height 24
